Goal: Information Seeking & Learning: Learn about a topic

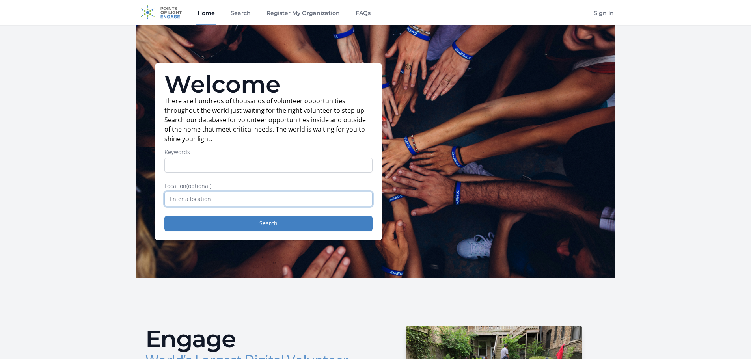
click at [326, 205] on input "text" at bounding box center [268, 199] width 208 height 15
click at [295, 173] on form "Keywords Location (optional) Search" at bounding box center [268, 189] width 208 height 83
click at [296, 167] on input "Keywords" at bounding box center [268, 165] width 208 height 15
type input "Community Service"
click at [243, 199] on input "text" at bounding box center [268, 199] width 208 height 15
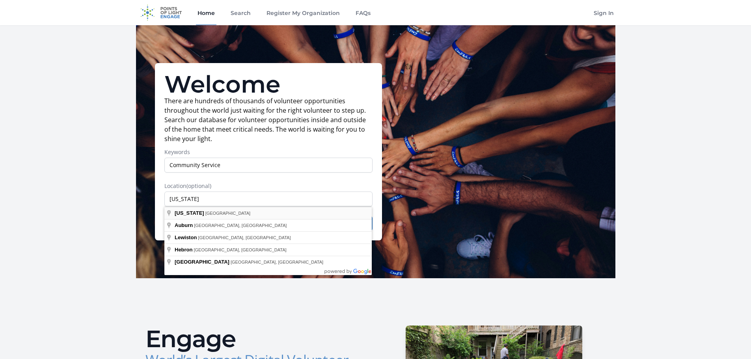
type input "[US_STATE], [GEOGRAPHIC_DATA]"
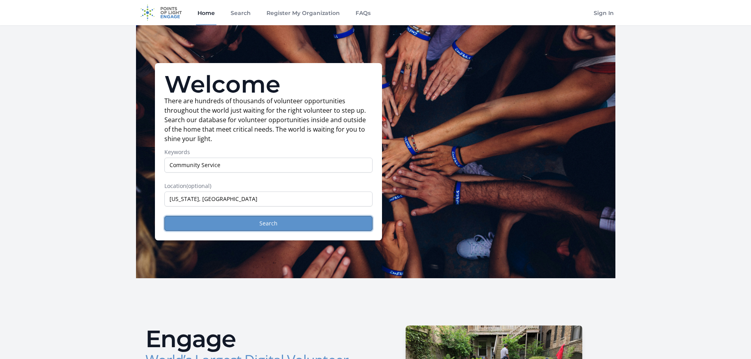
click at [212, 225] on button "Search" at bounding box center [268, 223] width 208 height 15
